Goal: Transaction & Acquisition: Purchase product/service

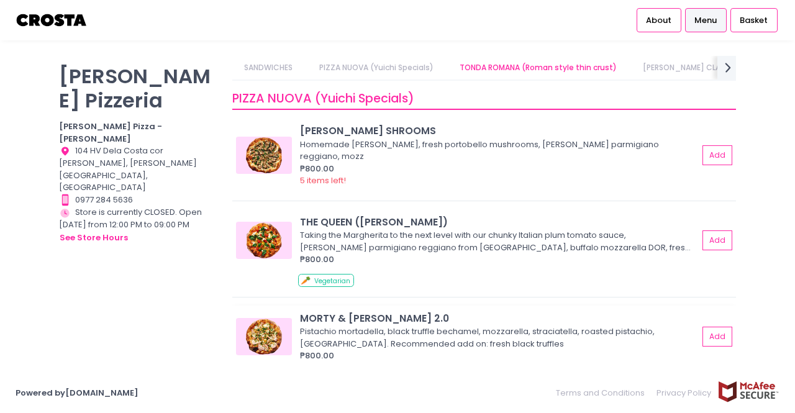
scroll to position [186, 0]
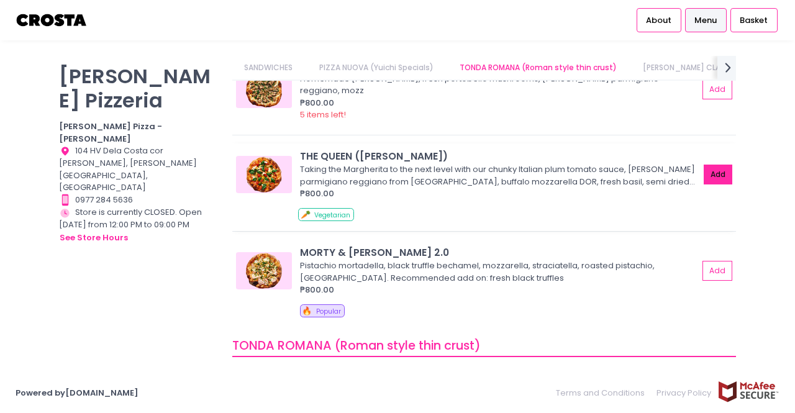
click at [708, 172] on button "Add" at bounding box center [717, 175] width 29 height 20
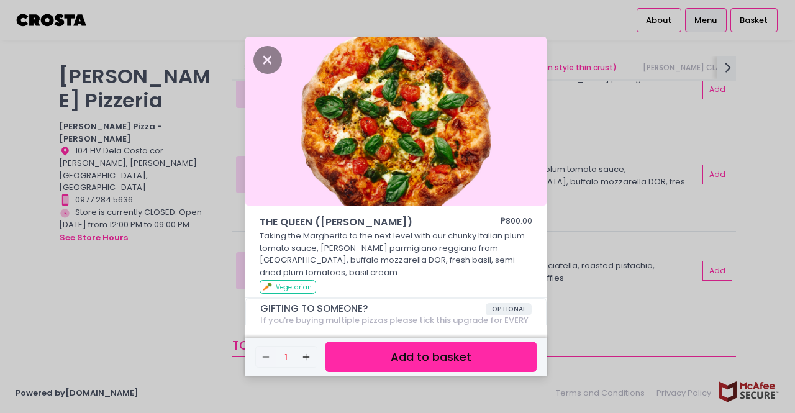
click at [393, 359] on button "Add to basket" at bounding box center [430, 356] width 211 height 30
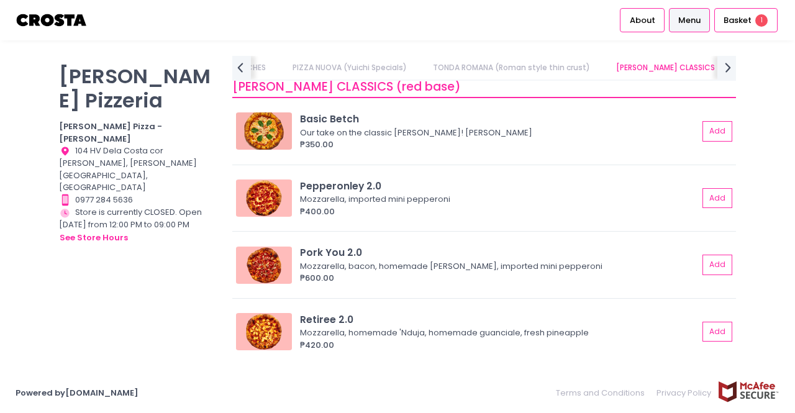
scroll to position [0, 204]
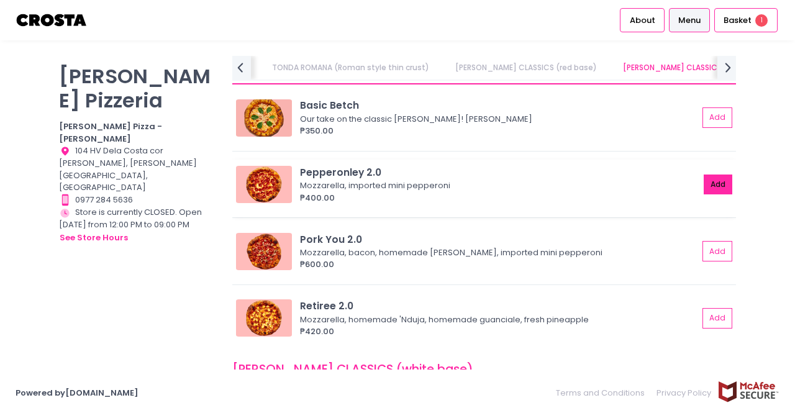
click at [718, 187] on button "Add" at bounding box center [717, 184] width 29 height 20
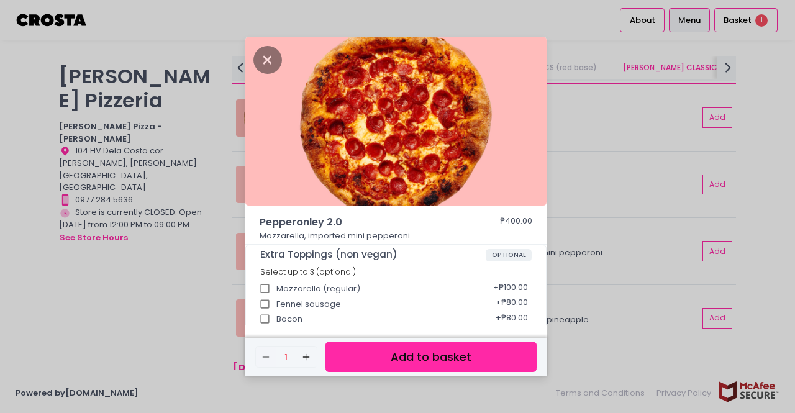
click at [436, 359] on button "Add to basket" at bounding box center [430, 356] width 211 height 30
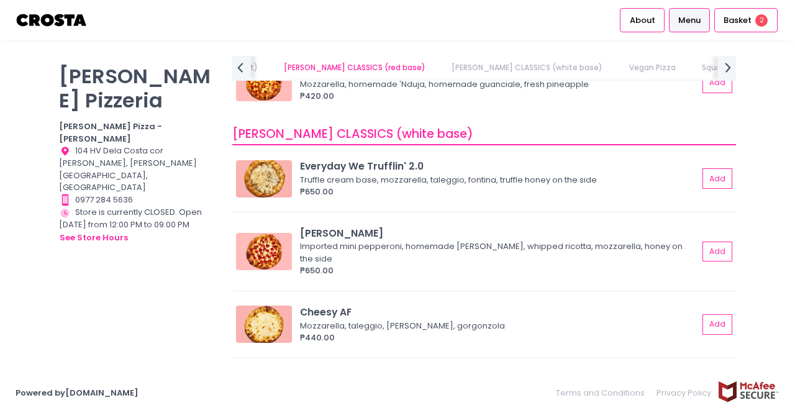
scroll to position [683, 0]
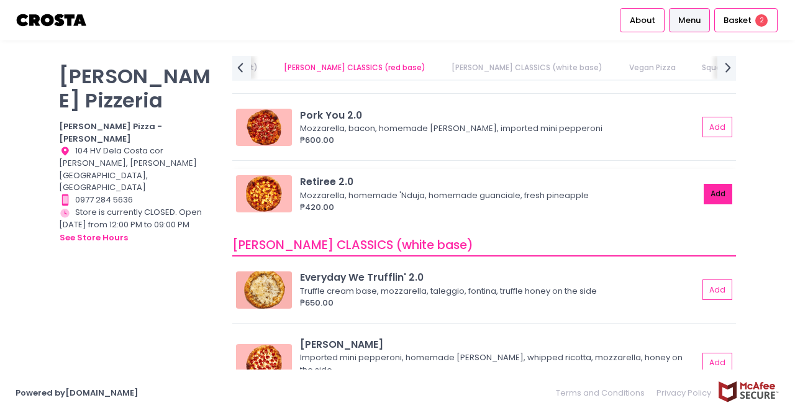
click at [711, 194] on button "Add" at bounding box center [717, 194] width 29 height 20
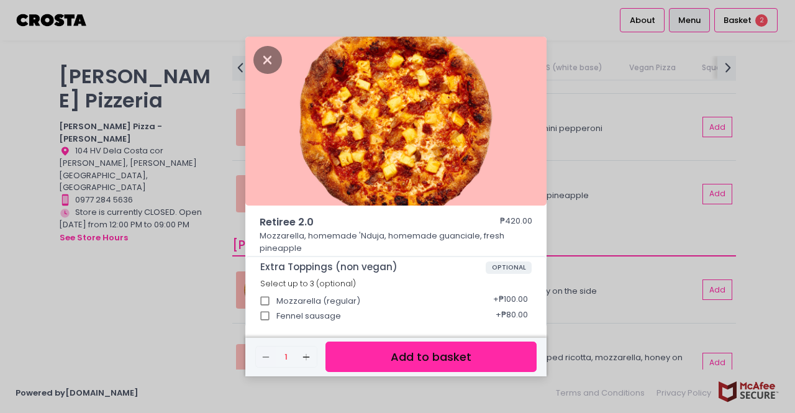
click at [450, 348] on button "Add to basket" at bounding box center [430, 356] width 211 height 30
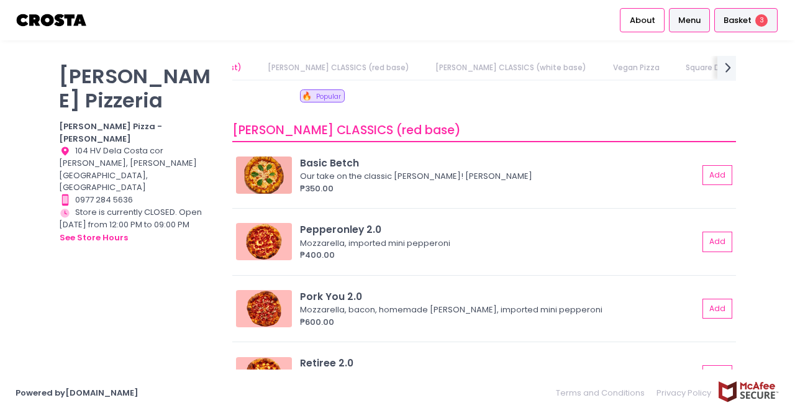
scroll to position [497, 0]
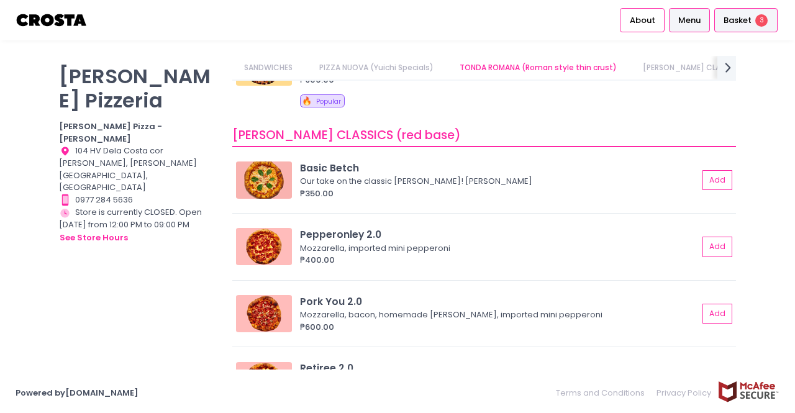
click at [748, 20] on span "Basket" at bounding box center [737, 20] width 28 height 12
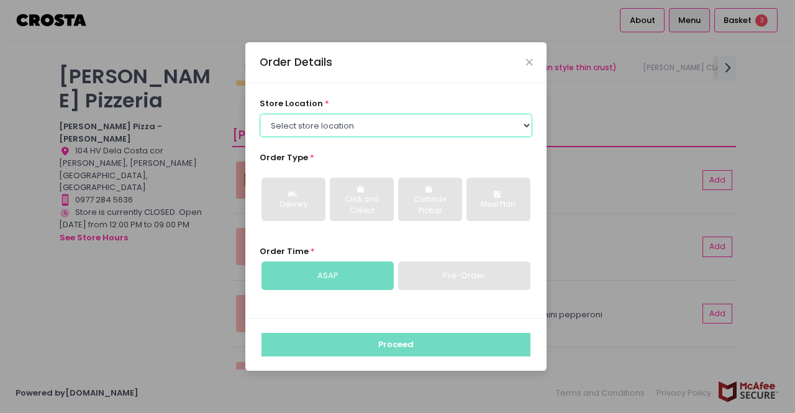
click at [305, 130] on select "Select store location Crosta Pizza - Salcedo Crosta Pizza - San Juan" at bounding box center [396, 126] width 273 height 24
select select "5fabb2e53664a8677beaeb89"
click at [260, 114] on select "Select store location Crosta Pizza - Salcedo Crosta Pizza - San Juan" at bounding box center [396, 126] width 273 height 24
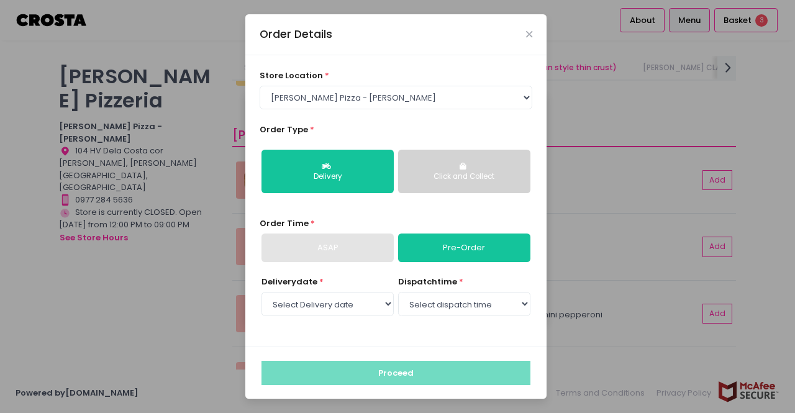
click at [440, 181] on div "Click and Collect" at bounding box center [464, 176] width 115 height 11
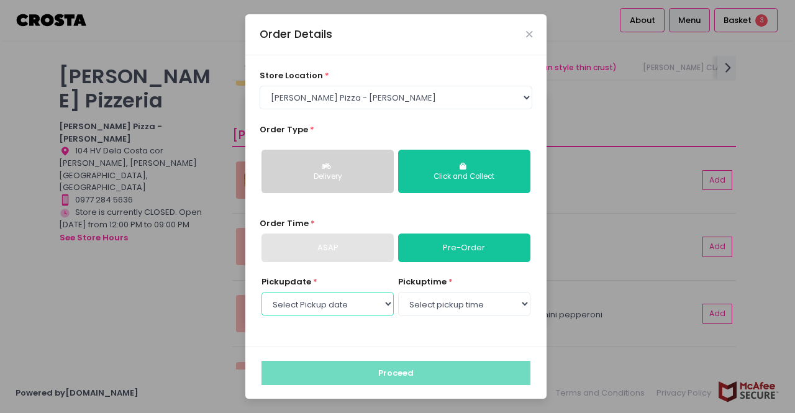
click at [371, 312] on select "Select Pickup date Tuesday, Sep 2nd Wednesday, Sep 3rd Thursday, Sep 4th" at bounding box center [327, 304] width 132 height 24
select select "2025-09-02"
click at [261, 292] on select "Select Pickup date Tuesday, Sep 2nd Wednesday, Sep 3rd Thursday, Sep 4th" at bounding box center [327, 304] width 132 height 24
click at [441, 308] on select "Select pickup time 12:00 PM - 12:30 PM 12:30 PM - 01:00 PM 01:00 PM - 01:30 PM …" at bounding box center [464, 304] width 132 height 24
select select "12:00"
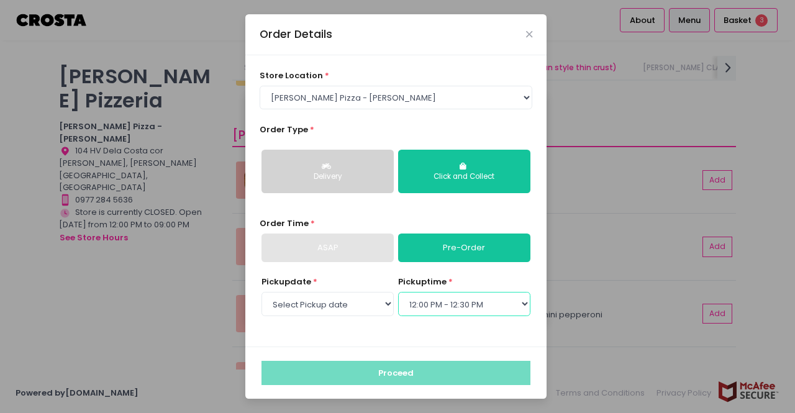
click at [398, 292] on select "Select pickup time 12:00 PM - 12:30 PM 12:30 PM - 01:00 PM 01:00 PM - 01:30 PM …" at bounding box center [464, 304] width 132 height 24
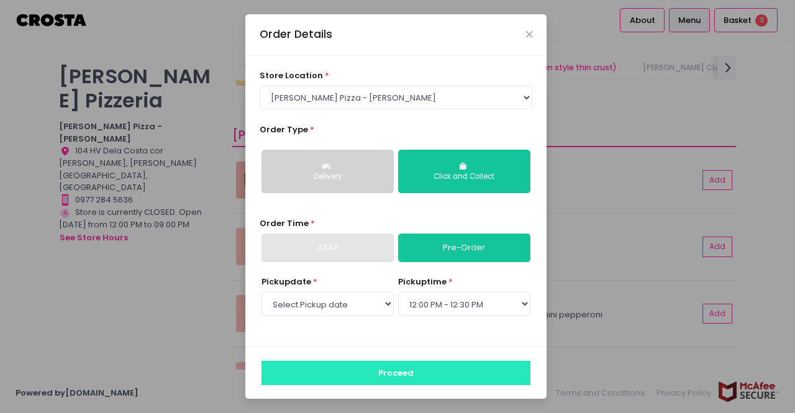
click at [426, 368] on button "Proceed" at bounding box center [395, 373] width 269 height 24
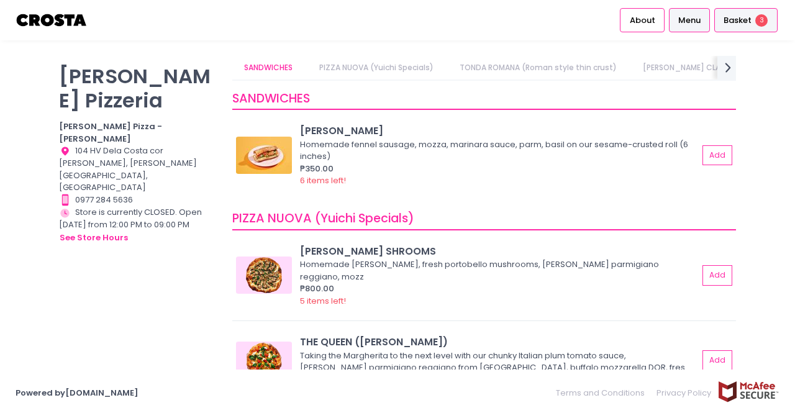
click at [761, 18] on span "3" at bounding box center [761, 20] width 12 height 12
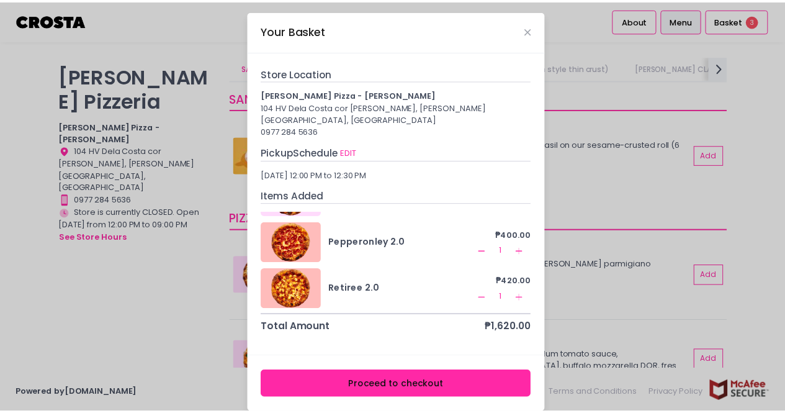
scroll to position [4, 0]
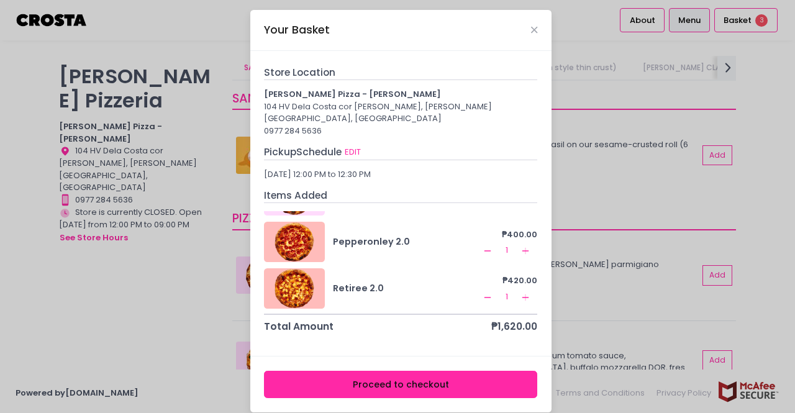
click at [381, 384] on div "Proceed to checkout" at bounding box center [400, 384] width 301 height 56
click at [376, 374] on button "Proceed to checkout" at bounding box center [400, 385] width 273 height 28
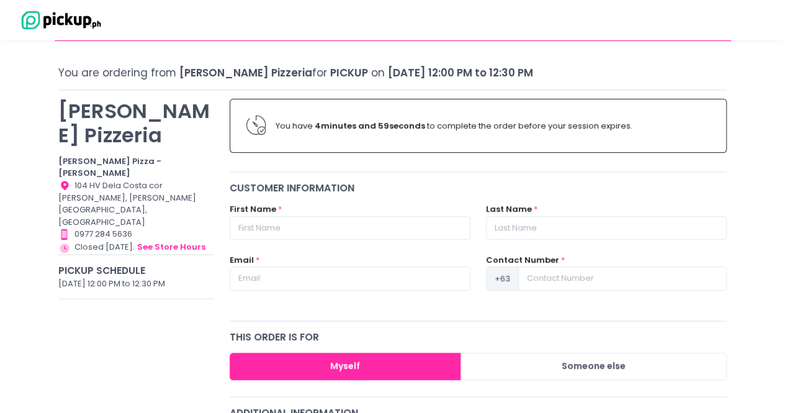
scroll to position [62, 0]
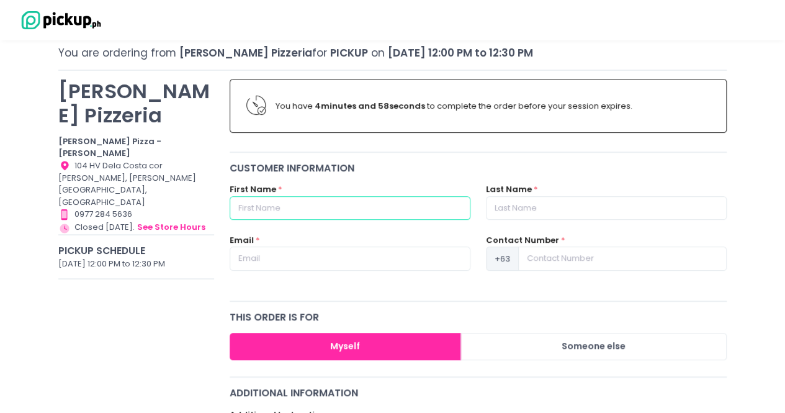
click at [277, 209] on input "text" at bounding box center [350, 208] width 241 height 24
type input "Monique"
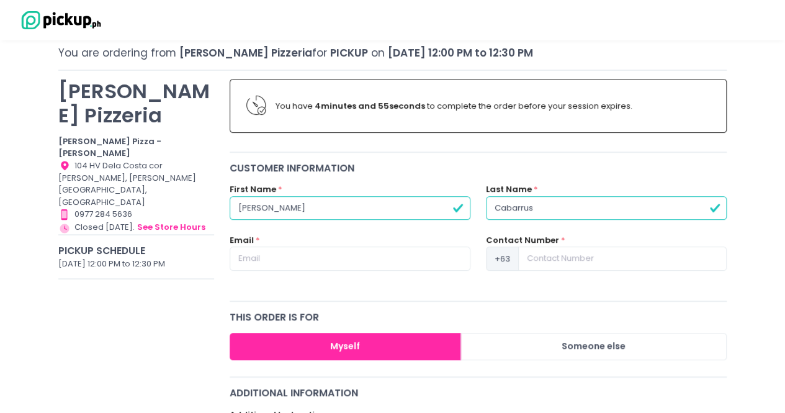
type input "Cabarrus"
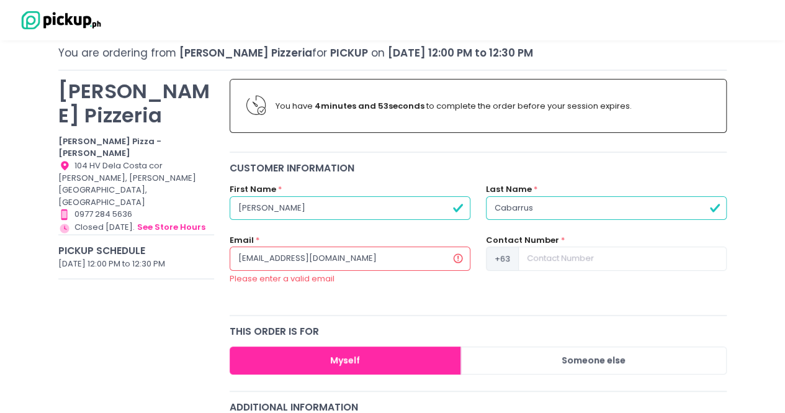
type input "moniquecabarrus@gmail.com"
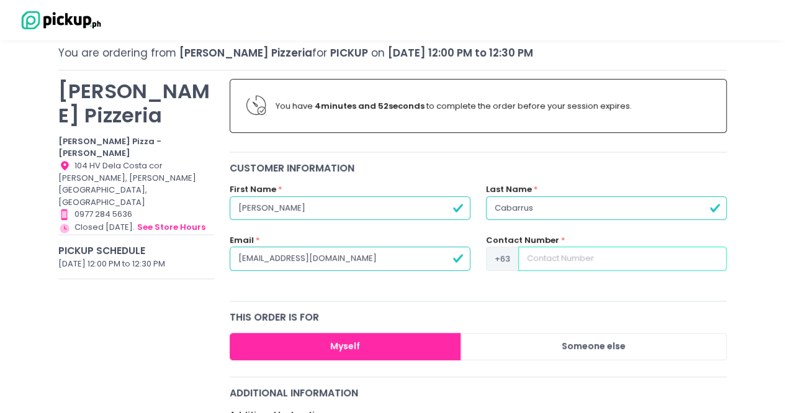
type input "6"
type input "9626956027"
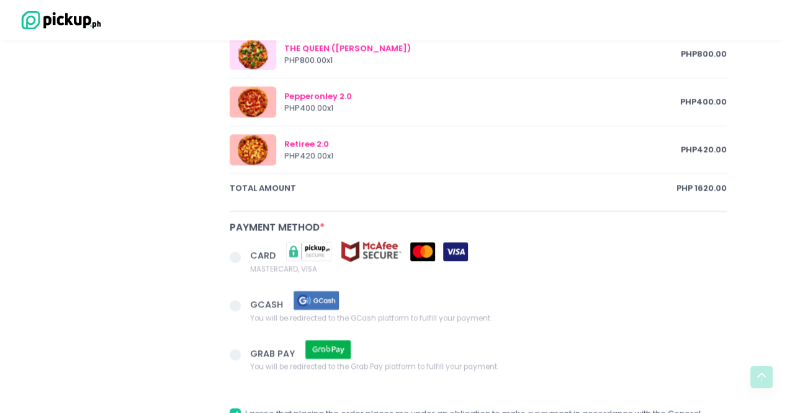
scroll to position [745, 0]
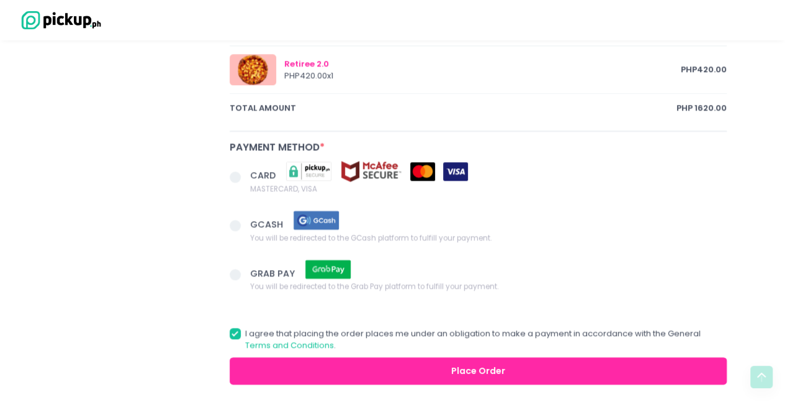
click at [232, 169] on span at bounding box center [240, 177] width 21 height 17
click at [245, 171] on input "CARD MASTERCARD, VISA" at bounding box center [249, 175] width 8 height 8
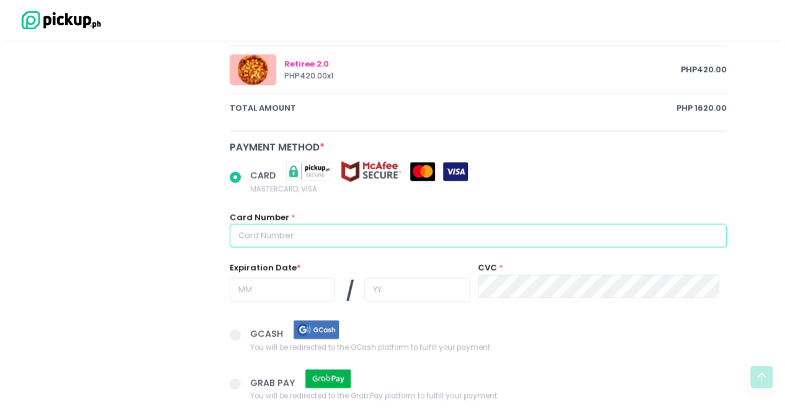
click at [372, 223] on input "text" at bounding box center [479, 235] width 498 height 24
radio input "true"
type input "5"
radio input "true"
type input "54"
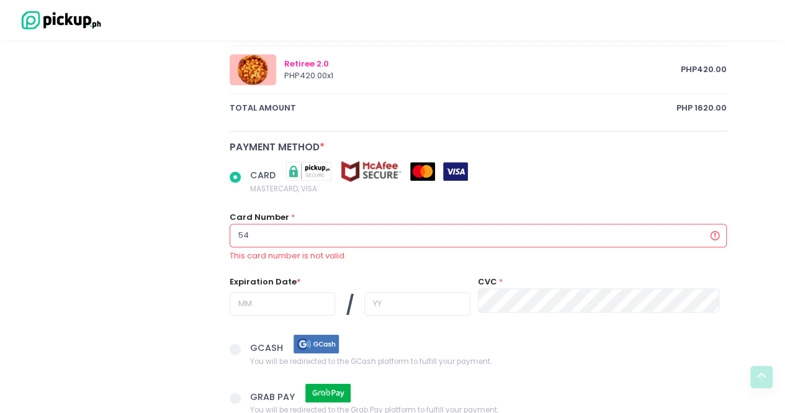
radio input "true"
type input "545"
radio input "true"
type input "5455"
radio input "true"
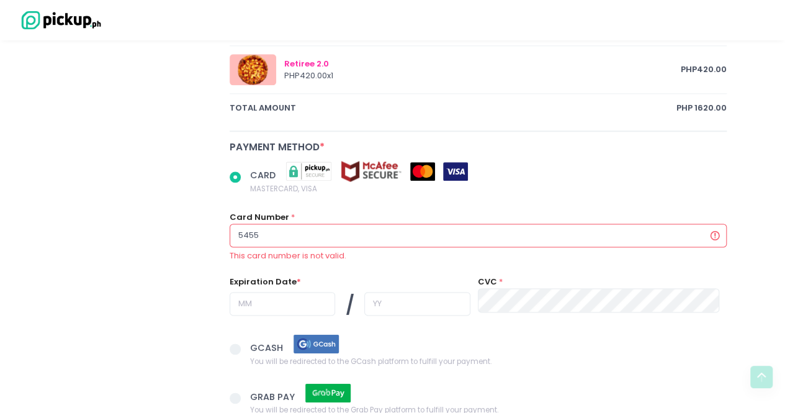
type input "54551"
radio input "true"
type input "545512"
radio input "true"
type input "5455126"
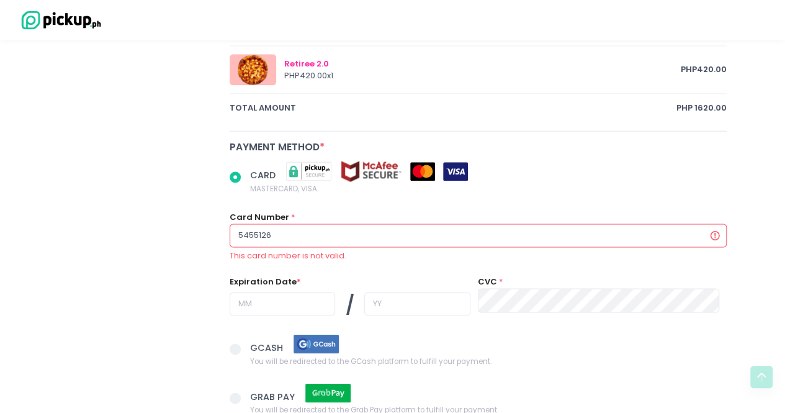
radio input "true"
type input "54551262"
radio input "true"
type input "545512621"
radio input "true"
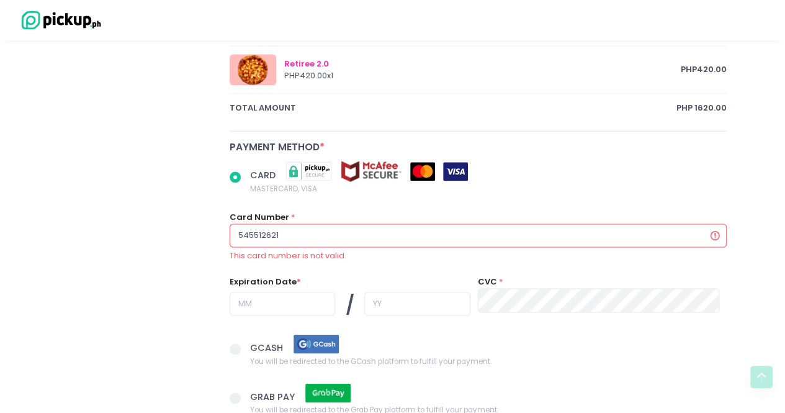
type input "5455126215"
radio input "true"
type input "54551262153"
radio input "true"
type input "545512621531"
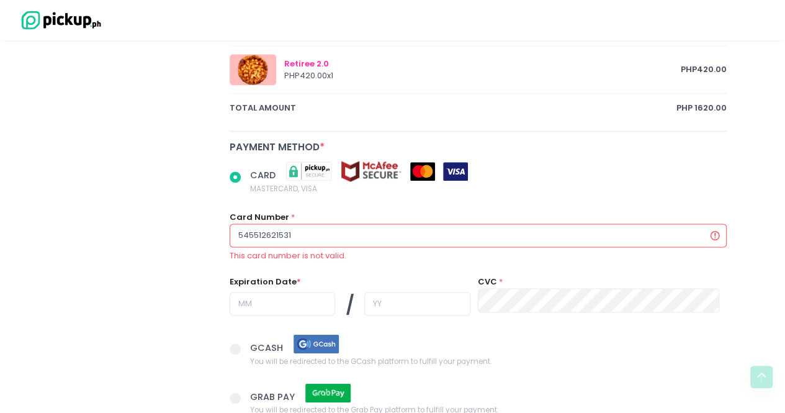
radio input "true"
type input "5455126215317"
radio input "true"
type input "54551262153171"
radio input "true"
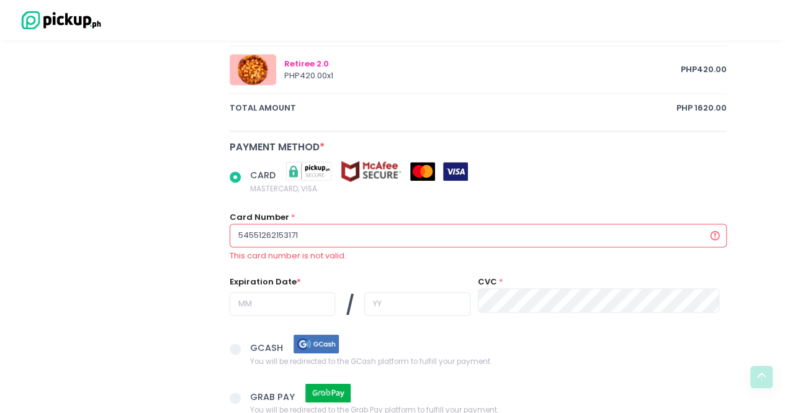
type input "545512621531717"
radio input "true"
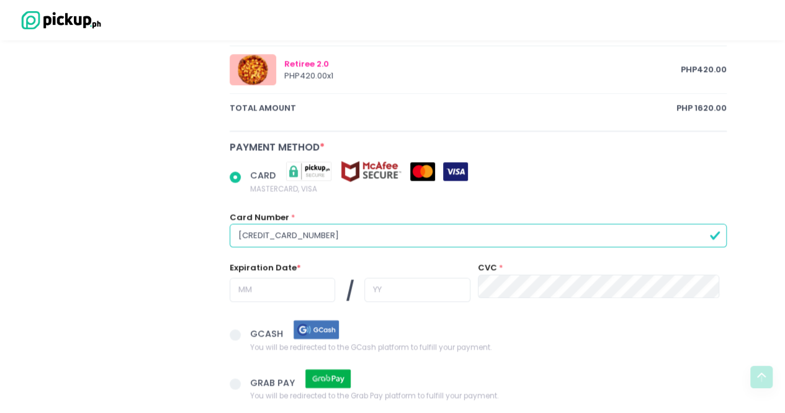
type input "5455126215317175"
radio input "true"
type input "0"
radio input "true"
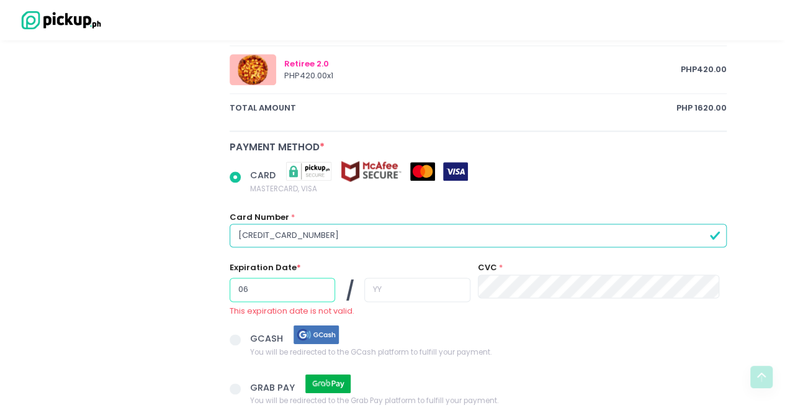
type input "06"
radio input "true"
type input "2"
radio input "true"
type input "28"
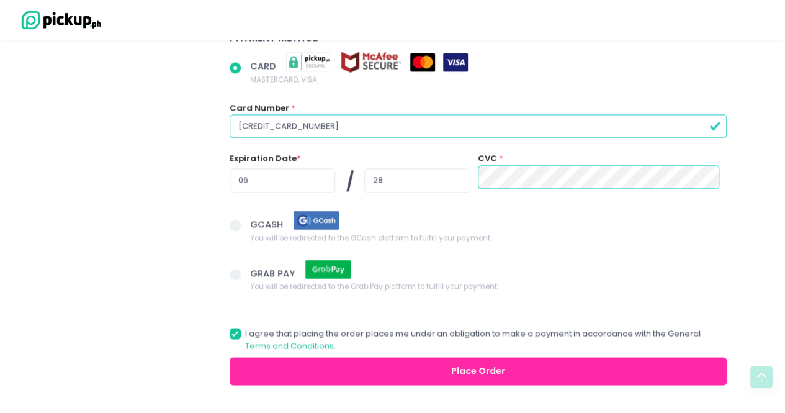
scroll to position [895, 0]
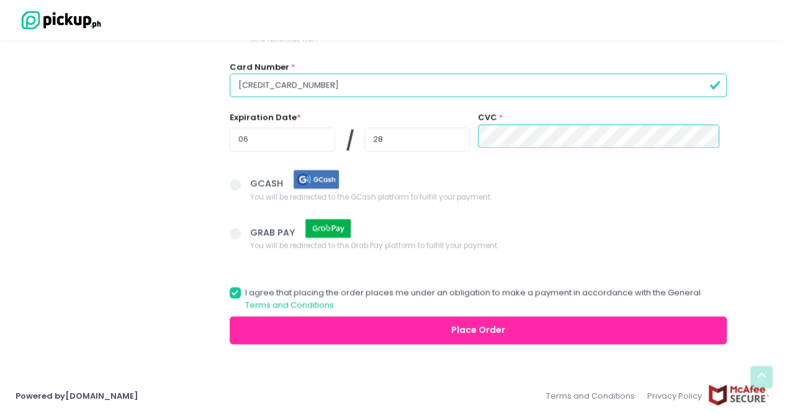
click at [263, 335] on button "Place Order" at bounding box center [479, 330] width 498 height 28
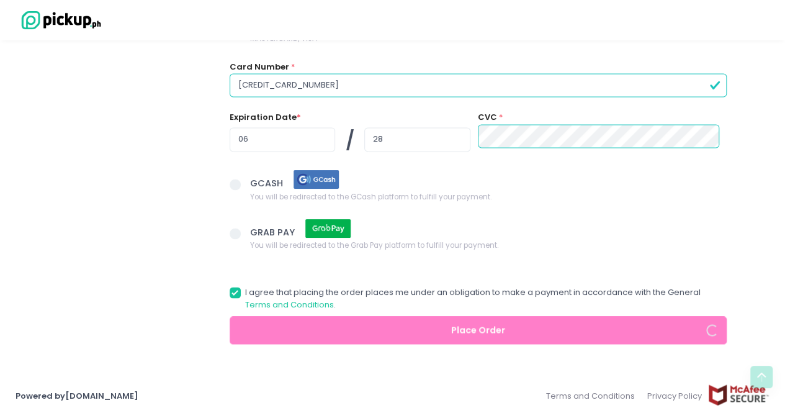
radio input "true"
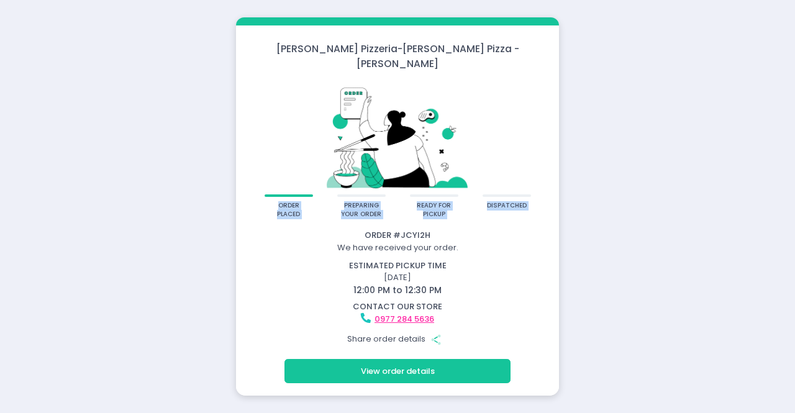
click at [122, 202] on div "[PERSON_NAME] Pizzeria - [PERSON_NAME] Pizza - [PERSON_NAME] order placed prepa…" at bounding box center [397, 206] width 795 height 413
